Goal: Navigation & Orientation: Go to known website

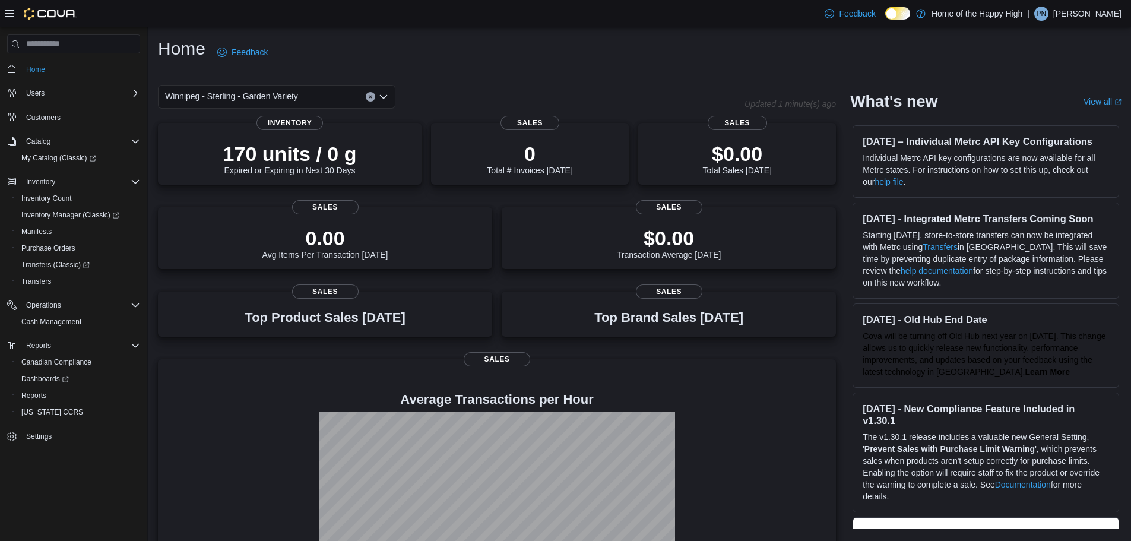
click at [1103, 11] on p "Paul Nordin" at bounding box center [1087, 14] width 68 height 14
click at [1052, 119] on span "Sign Out" at bounding box center [1045, 116] width 32 height 12
